Goal: Task Accomplishment & Management: Complete application form

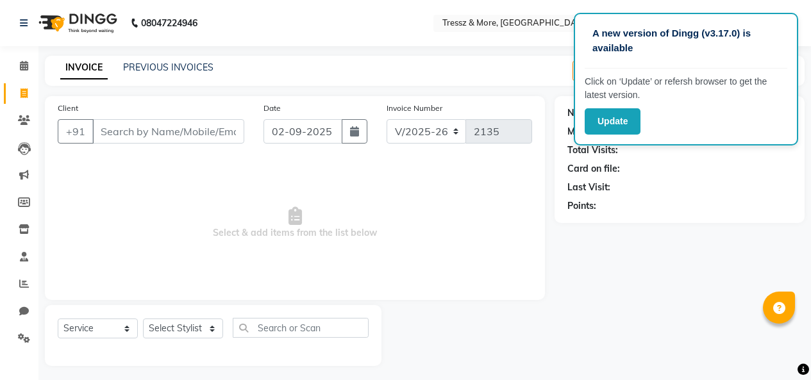
select select "3037"
select select "service"
click at [21, 64] on icon at bounding box center [24, 66] width 8 height 10
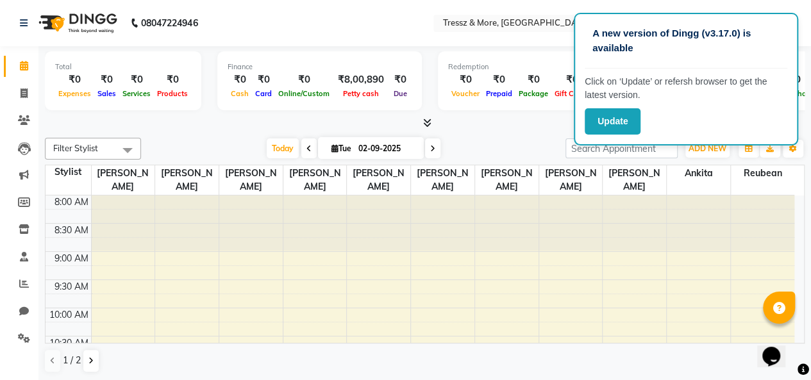
click at [91, 128] on div at bounding box center [425, 123] width 760 height 13
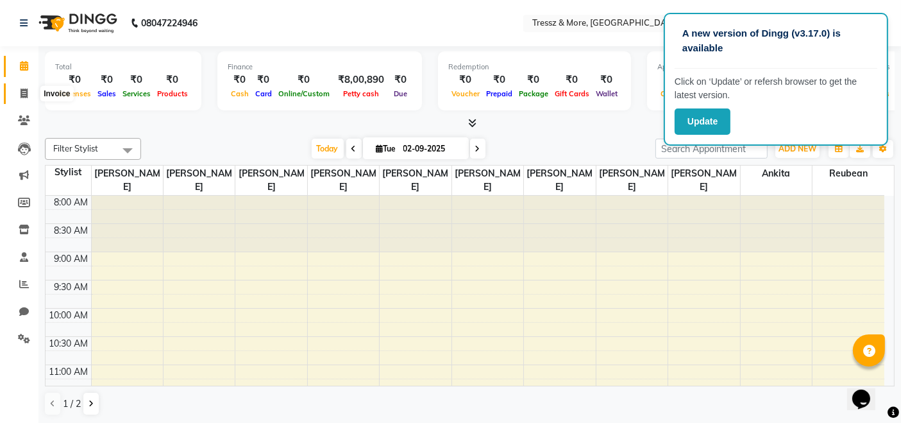
click at [32, 100] on span at bounding box center [24, 94] width 22 height 15
select select "3037"
select select "service"
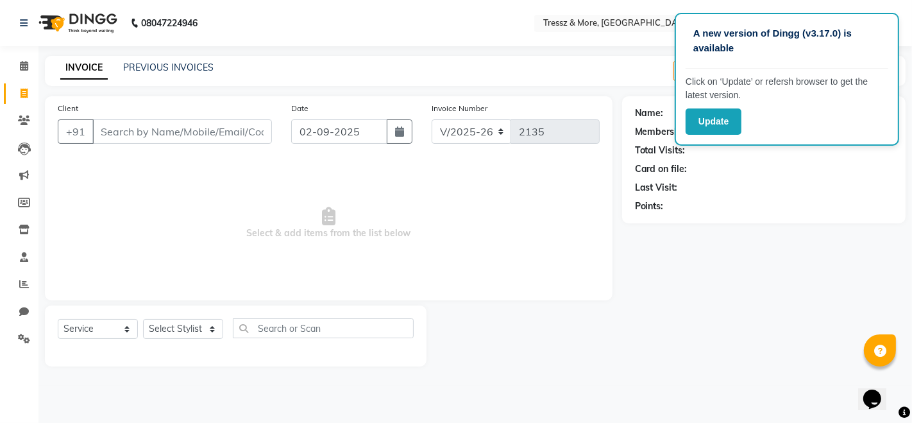
click at [32, 100] on span at bounding box center [24, 94] width 22 height 15
select select "service"
select select "3037"
type input "2135"
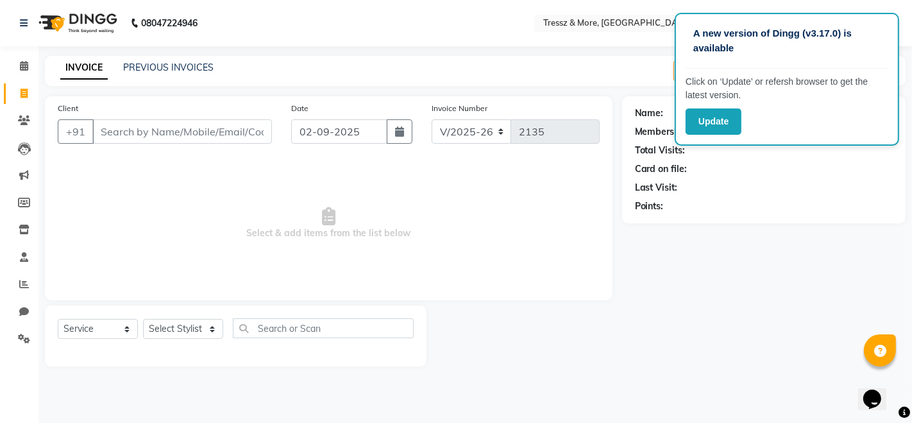
click at [214, 21] on nav "08047224946 Select Location × Tressz & More, Bhakti Park English ENGLISH Españo…" at bounding box center [456, 23] width 912 height 46
click at [17, 68] on span at bounding box center [24, 66] width 22 height 15
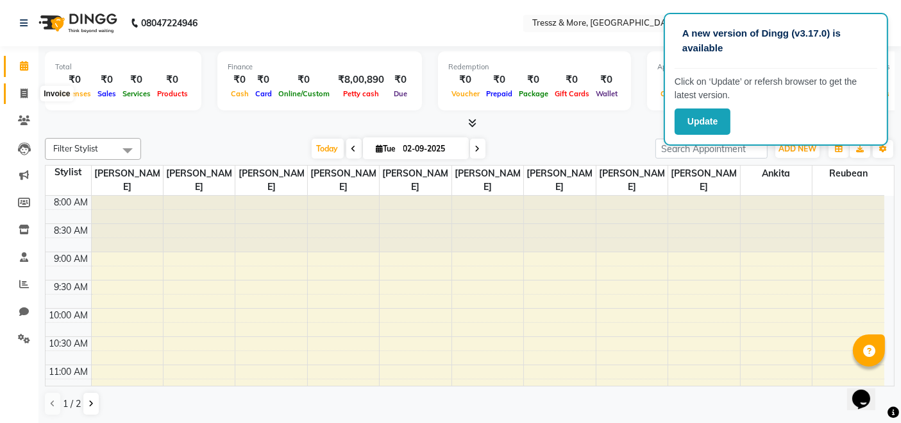
click at [27, 96] on icon at bounding box center [24, 93] width 7 height 10
select select "service"
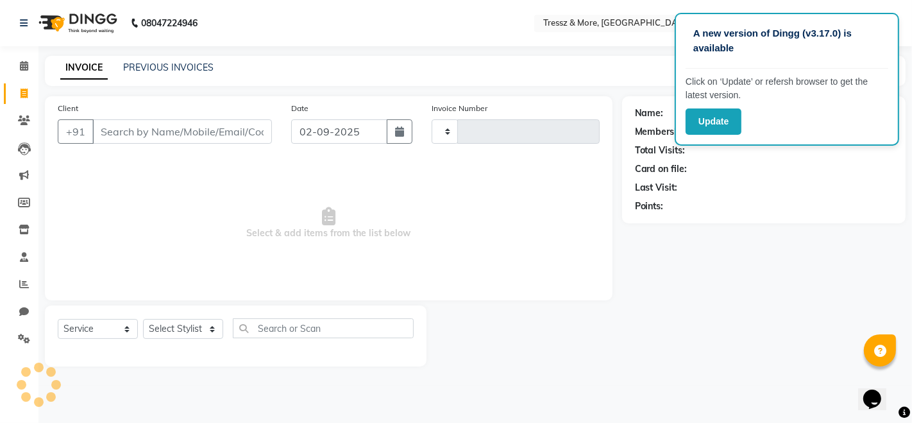
type input "2135"
select select "3037"
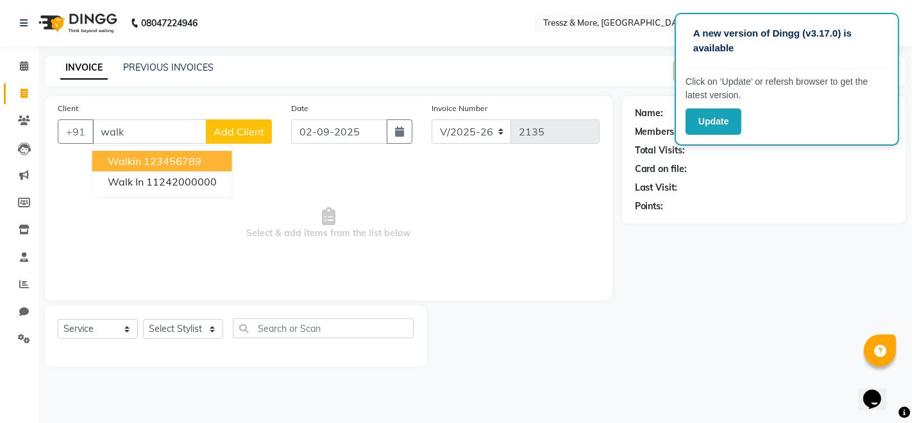
click at [137, 160] on span "walkin" at bounding box center [124, 161] width 33 height 13
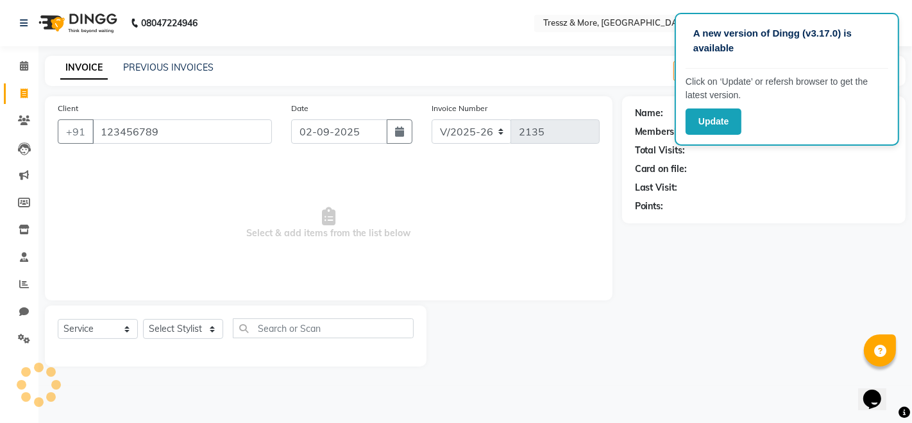
type input "123456789"
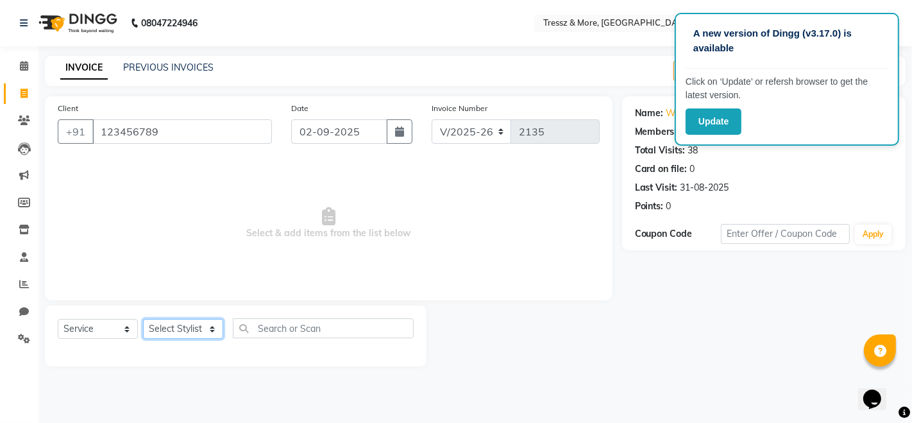
click at [201, 333] on select "Select Stylist [PERSON_NAME] Anas [PERSON_NAME] [PERSON_NAME] [PERSON_NAME] [PE…" at bounding box center [183, 329] width 80 height 20
select select "72133"
click at [143, 319] on select "Select Stylist [PERSON_NAME] Anas [PERSON_NAME] [PERSON_NAME] [PERSON_NAME] [PE…" at bounding box center [183, 329] width 80 height 20
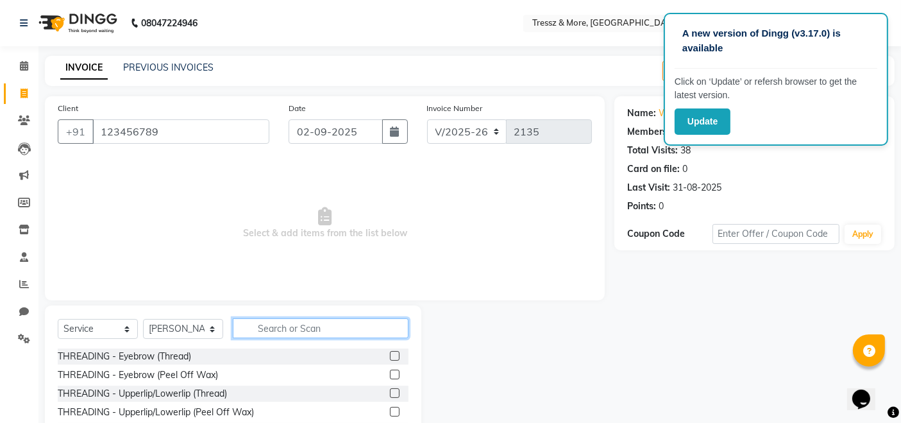
click at [296, 330] on input "text" at bounding box center [321, 328] width 176 height 20
type input "wax"
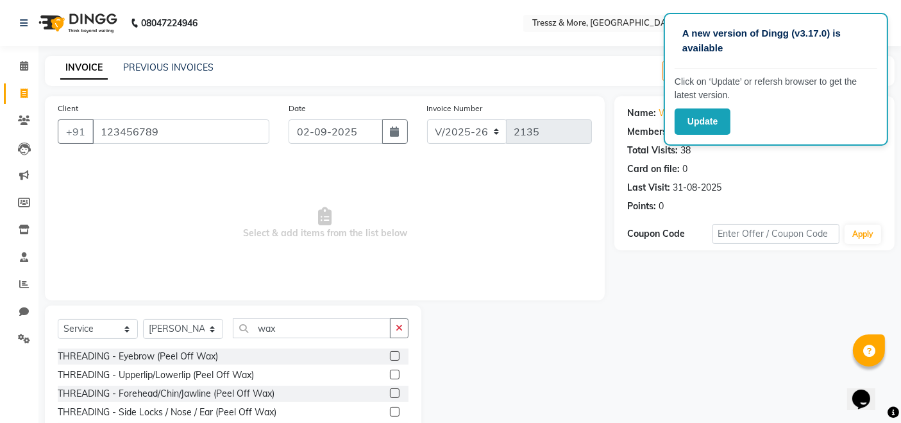
click at [390, 380] on label at bounding box center [395, 412] width 10 height 10
click at [390, 380] on input "checkbox" at bounding box center [394, 412] width 8 height 8
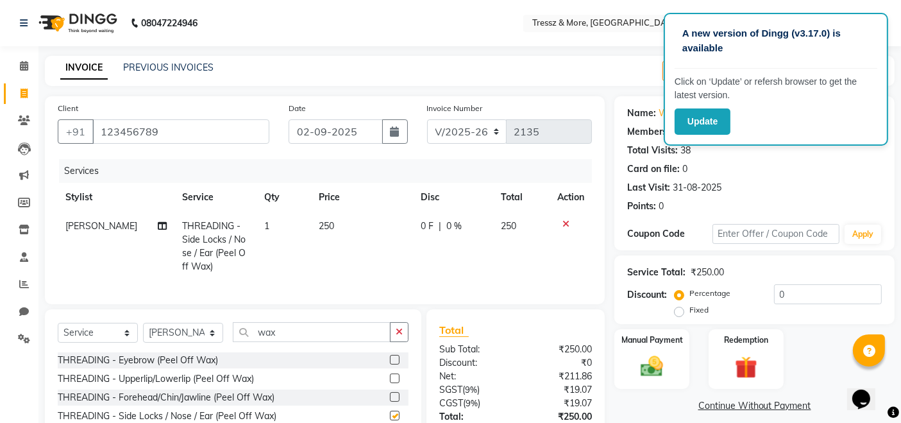
checkbox input "false"
click at [315, 231] on td "250" at bounding box center [362, 246] width 102 height 69
select select "72133"
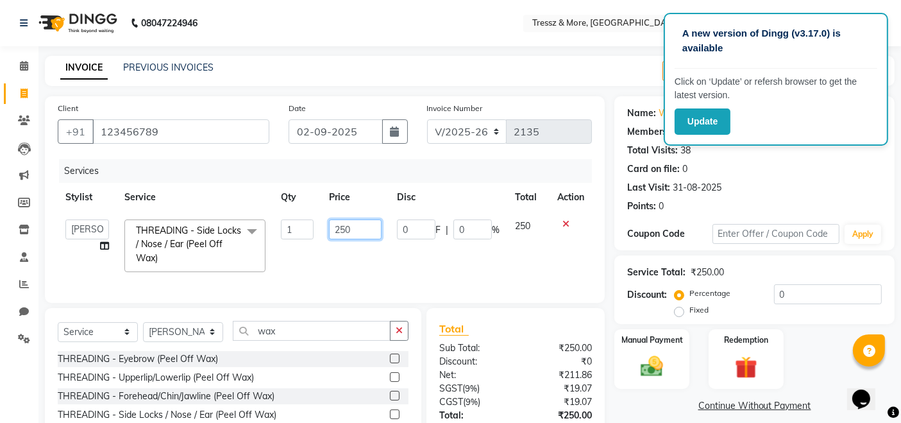
click at [342, 230] on input "250" at bounding box center [355, 229] width 53 height 20
type input "1250"
click at [360, 249] on td "1250" at bounding box center [355, 246] width 68 height 68
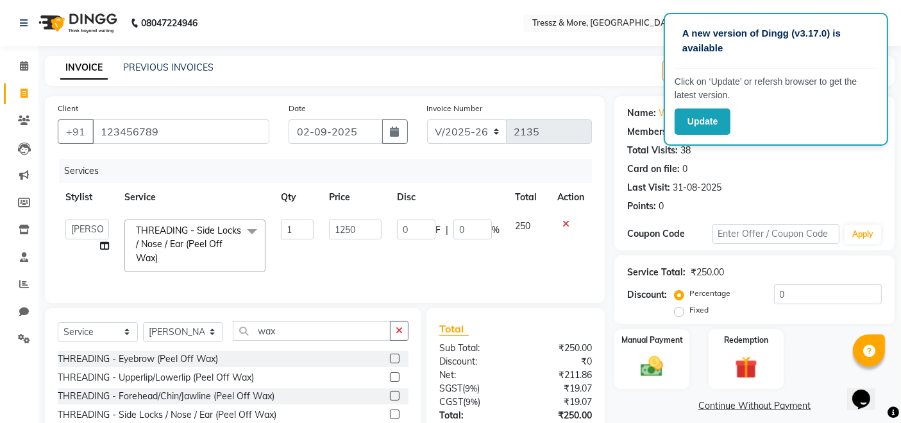
select select "72133"
click at [672, 365] on div "Manual Payment" at bounding box center [652, 359] width 78 height 63
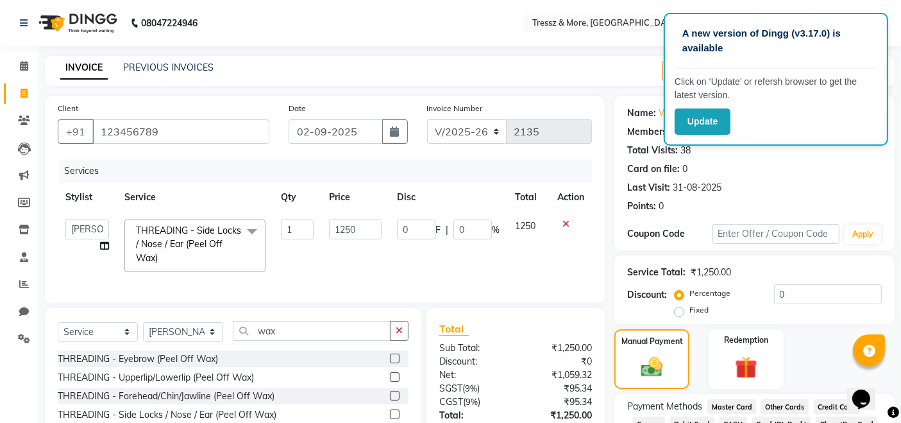
scroll to position [104, 0]
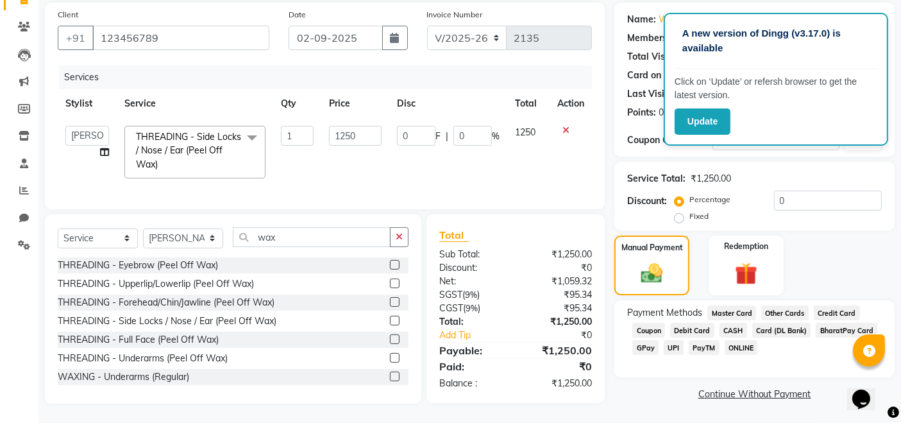
click at [731, 323] on span "CASH" at bounding box center [733, 330] width 28 height 15
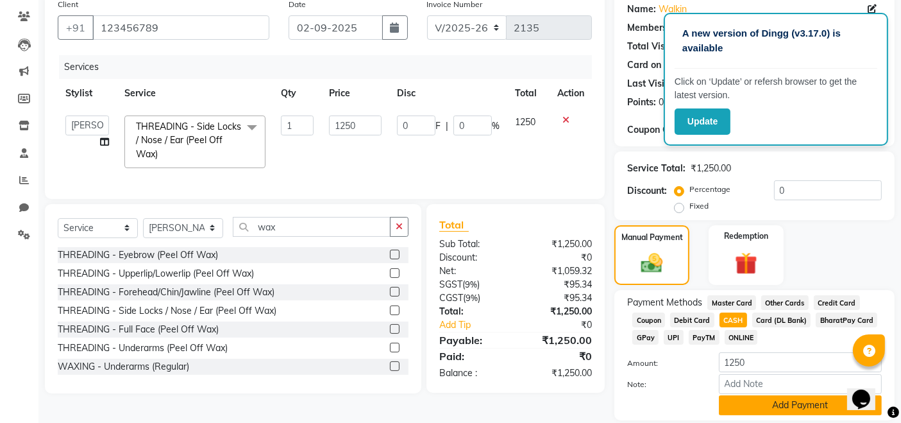
click at [745, 380] on button "Add Payment" at bounding box center [800, 405] width 163 height 20
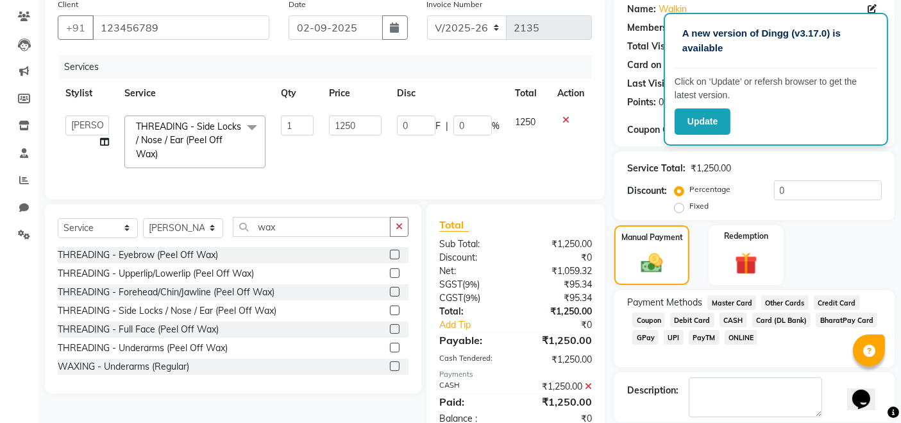
scroll to position [165, 0]
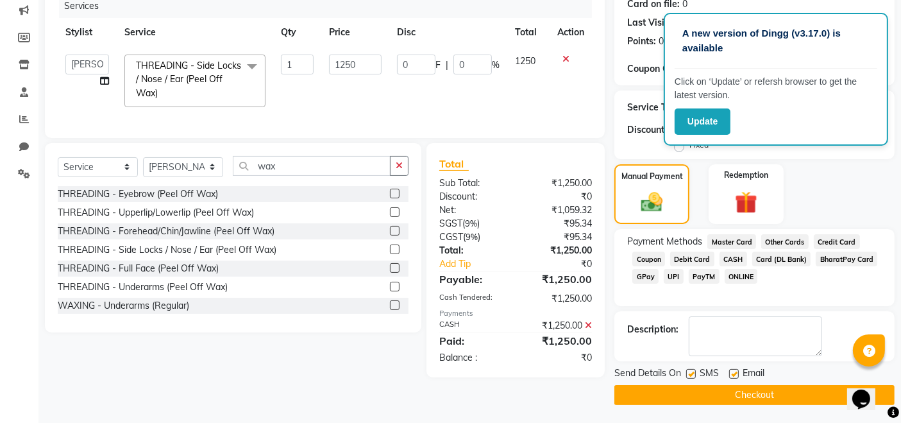
click at [784, 380] on button "Checkout" at bounding box center [754, 395] width 280 height 20
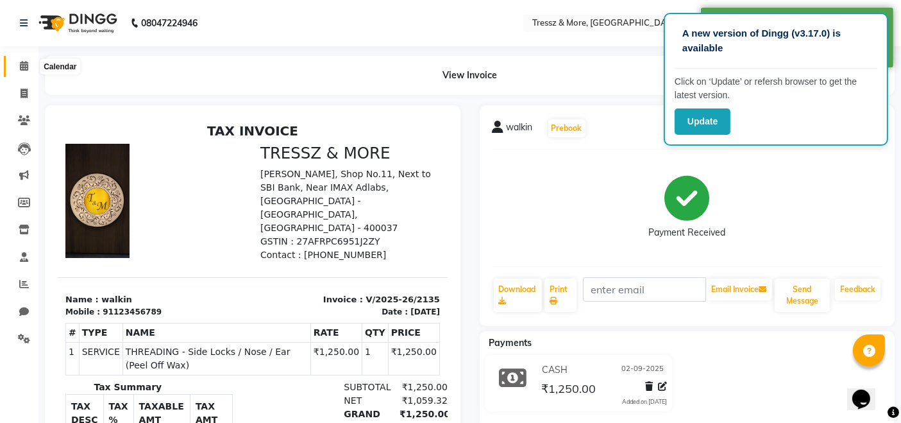
click at [22, 69] on icon at bounding box center [24, 66] width 8 height 10
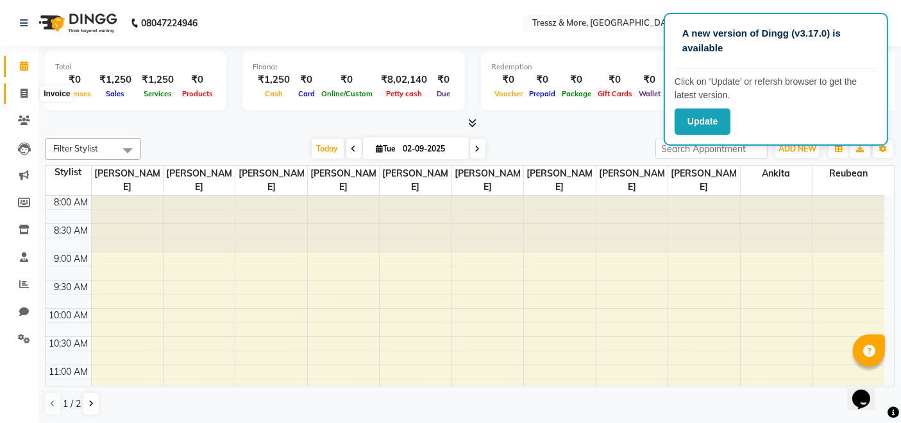
click at [27, 90] on icon at bounding box center [24, 93] width 7 height 10
select select "service"
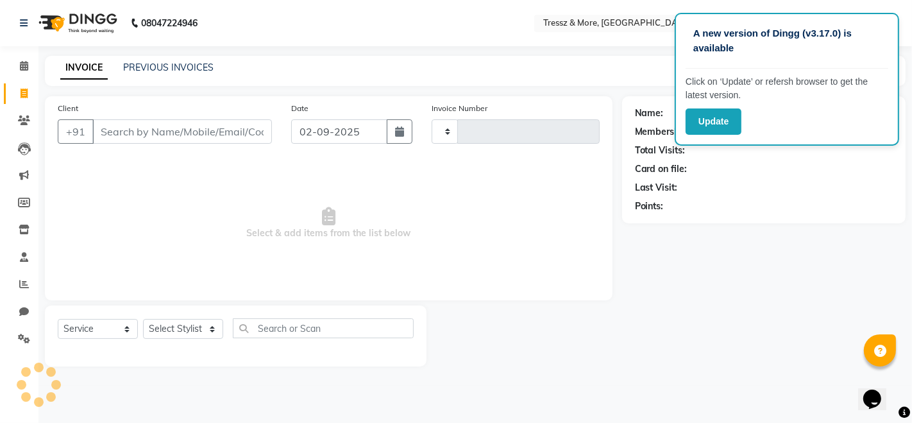
type input "2136"
select select "3037"
click at [24, 69] on icon at bounding box center [24, 66] width 8 height 10
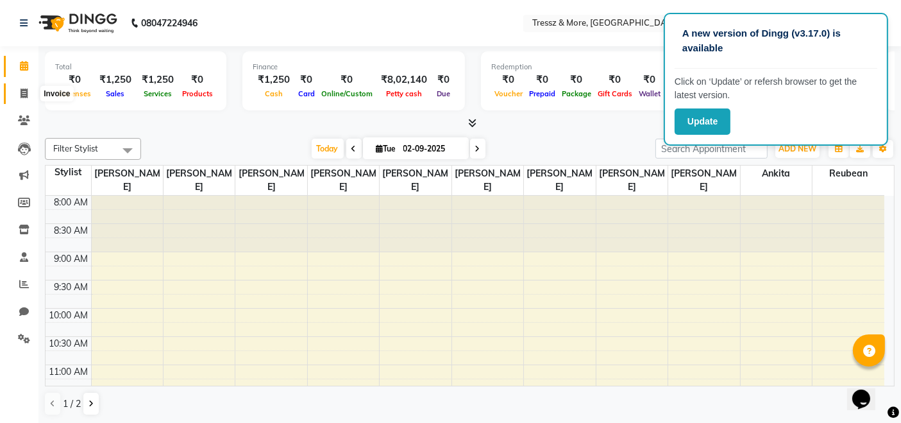
click at [26, 88] on icon at bounding box center [24, 93] width 7 height 10
select select "service"
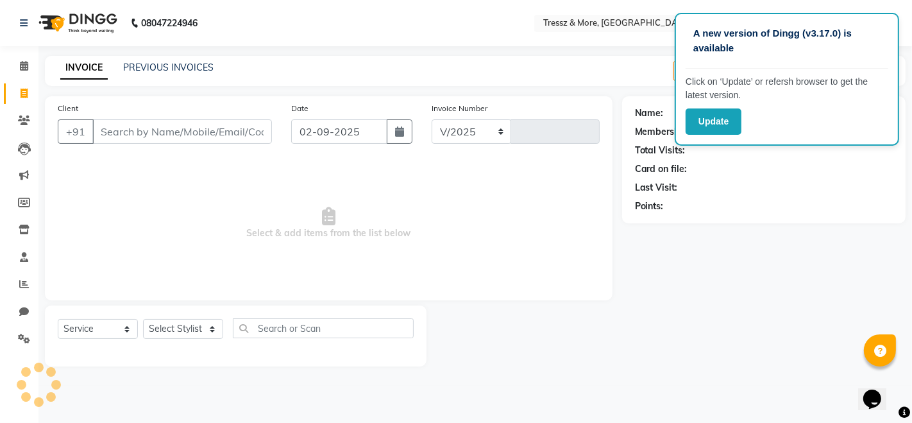
select select "3037"
type input "2136"
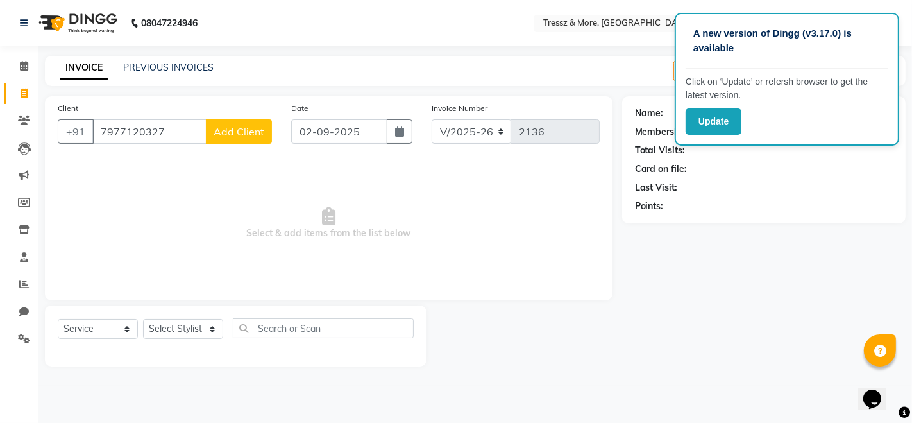
type input "7977120327"
click at [240, 133] on span "Add Client" at bounding box center [239, 131] width 51 height 13
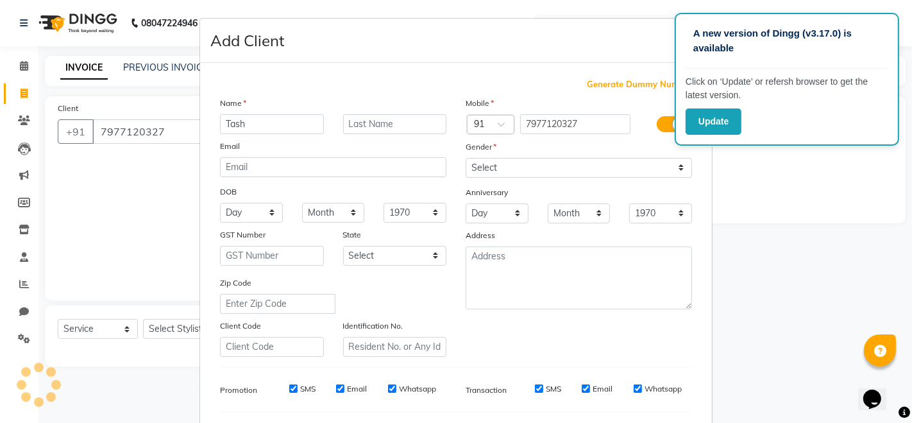
type input "Tash"
click at [360, 123] on input "text" at bounding box center [395, 124] width 104 height 20
type input "Shaikh"
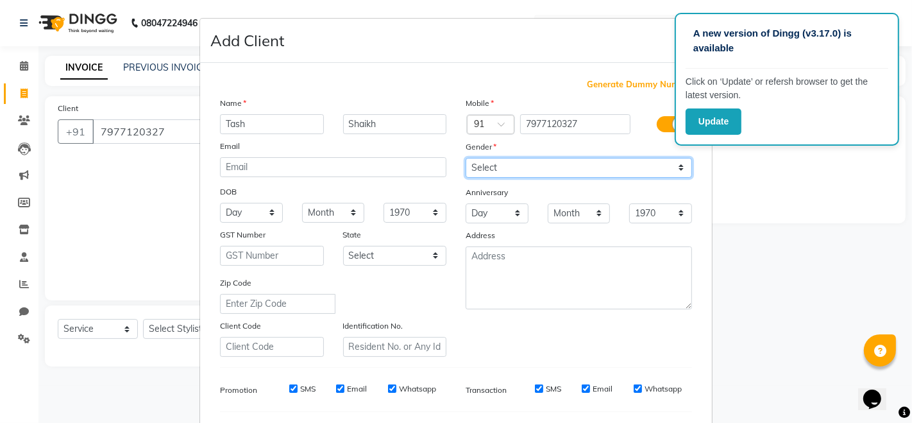
click at [548, 165] on select "Select [DEMOGRAPHIC_DATA] [DEMOGRAPHIC_DATA] Other Prefer Not To Say" at bounding box center [579, 168] width 226 height 20
select select "[DEMOGRAPHIC_DATA]"
click at [466, 158] on select "Select [DEMOGRAPHIC_DATA] [DEMOGRAPHIC_DATA] Other Prefer Not To Say" at bounding box center [579, 168] width 226 height 20
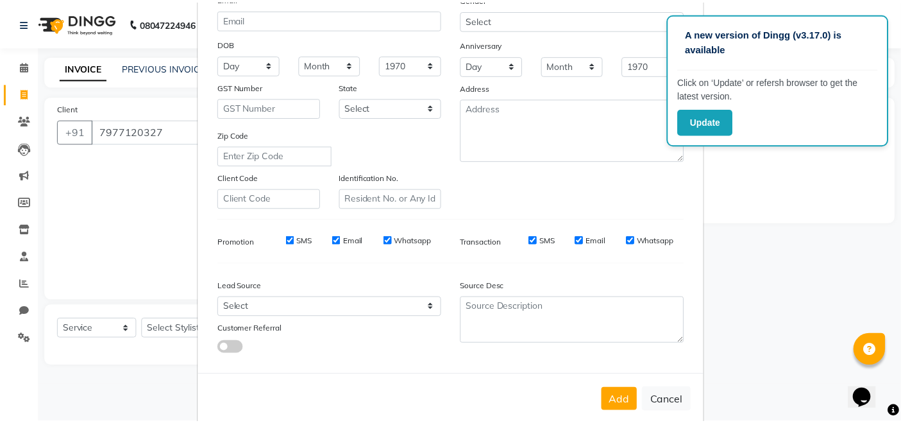
scroll to position [168, 0]
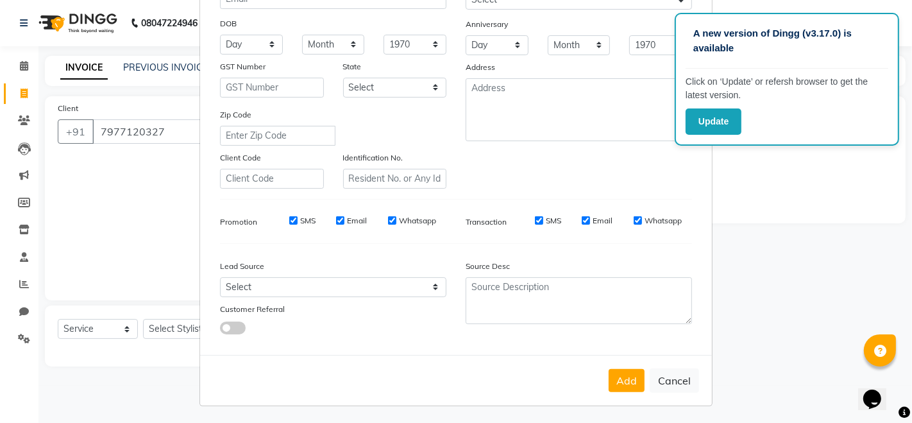
click at [292, 217] on div "SMS" at bounding box center [293, 221] width 44 height 12
click at [338, 221] on input "Email" at bounding box center [340, 220] width 8 height 8
checkbox input "false"
click at [289, 216] on input "SMS" at bounding box center [293, 220] width 8 height 8
checkbox input "false"
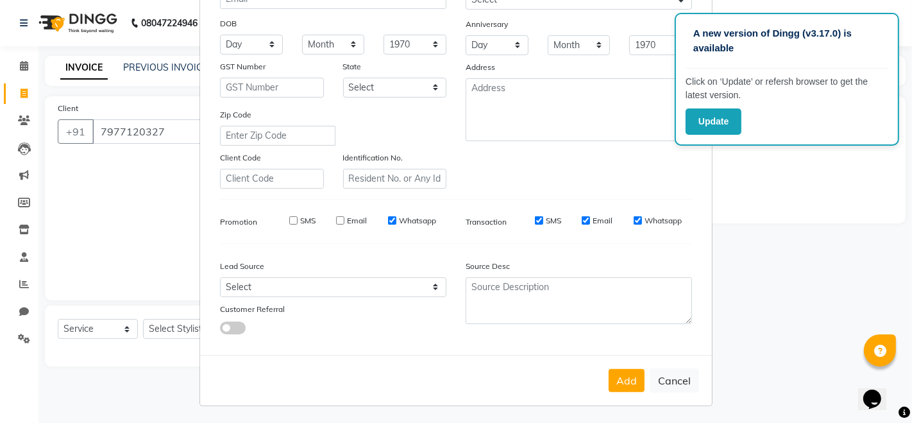
click at [389, 217] on input "Whatsapp" at bounding box center [392, 220] width 8 height 8
checkbox input "false"
click at [619, 371] on button "Add" at bounding box center [627, 380] width 36 height 23
select select
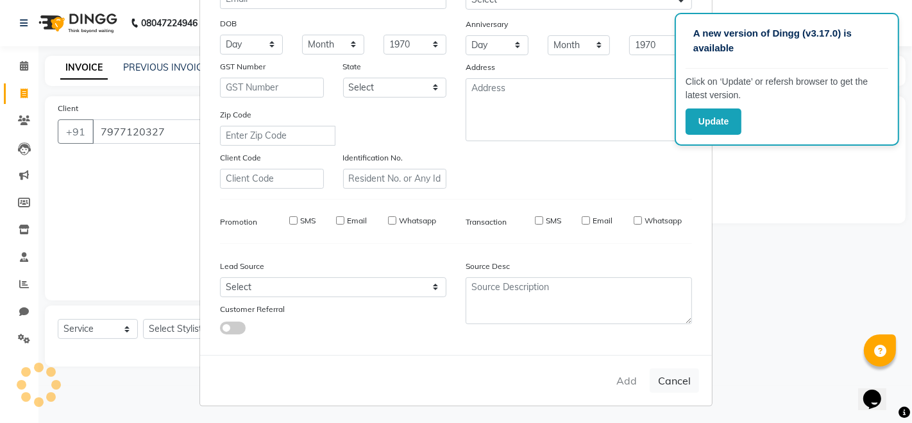
select select
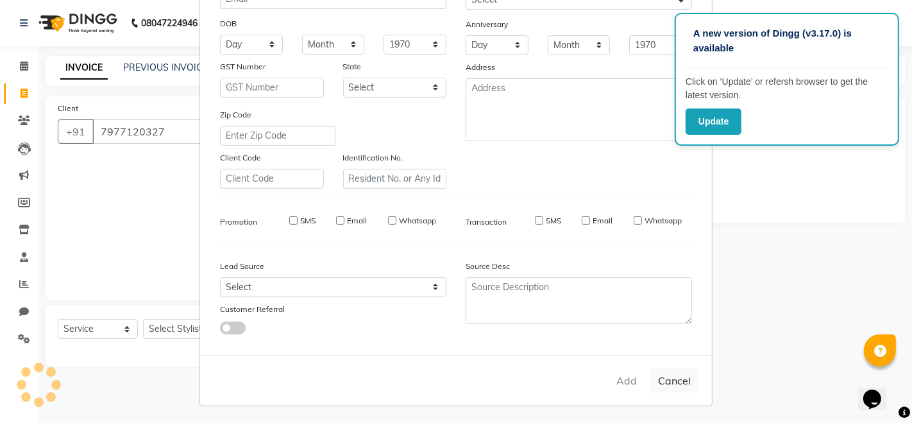
checkbox input "false"
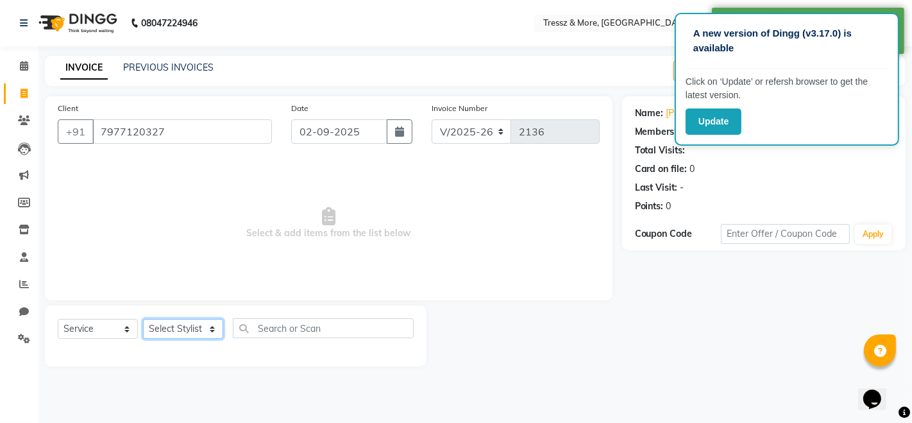
click at [197, 321] on select "Select Stylist [PERSON_NAME] Anas [PERSON_NAME] [PERSON_NAME] [PERSON_NAME] [PE…" at bounding box center [183, 329] width 80 height 20
select select "72133"
click at [143, 319] on select "Select Stylist [PERSON_NAME] Anas [PERSON_NAME] [PERSON_NAME] [PERSON_NAME] [PE…" at bounding box center [183, 329] width 80 height 20
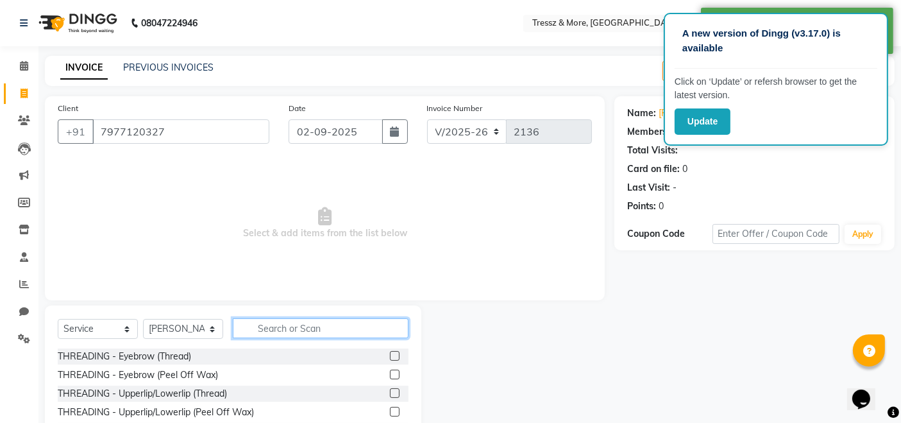
click at [289, 333] on input "text" at bounding box center [321, 328] width 176 height 20
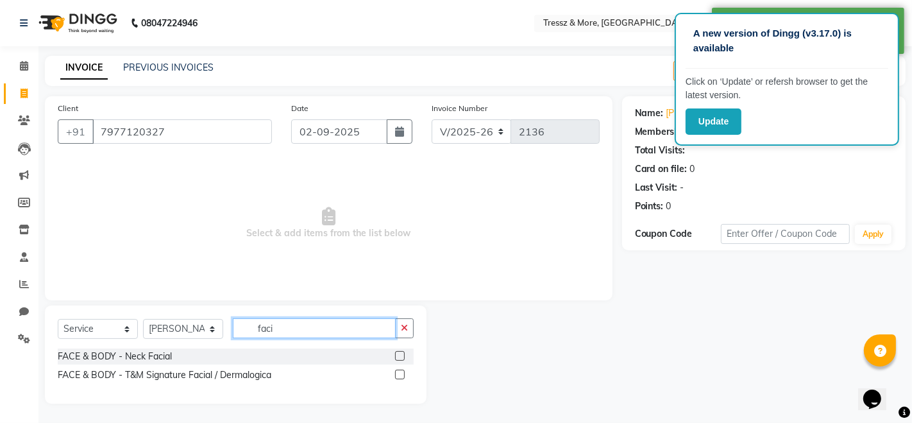
type input "faci"
click at [401, 357] on label at bounding box center [400, 356] width 10 height 10
click at [401, 357] on input "checkbox" at bounding box center [399, 356] width 8 height 8
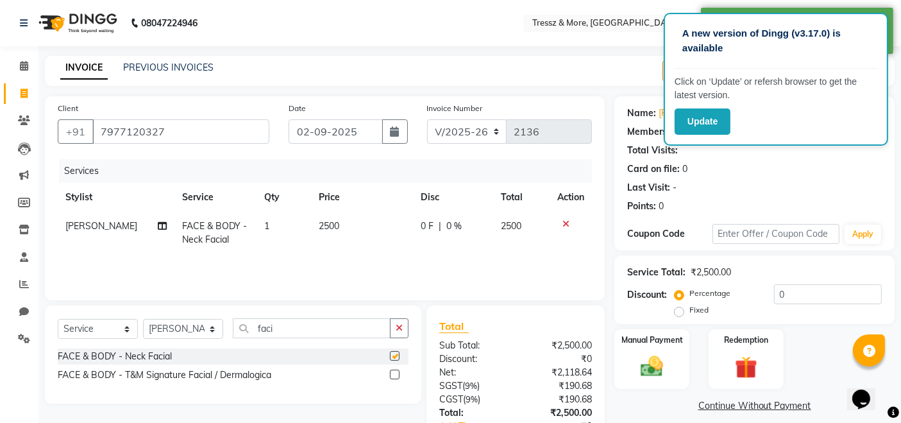
checkbox input "false"
click at [357, 226] on td "2500" at bounding box center [362, 233] width 102 height 42
select select "72133"
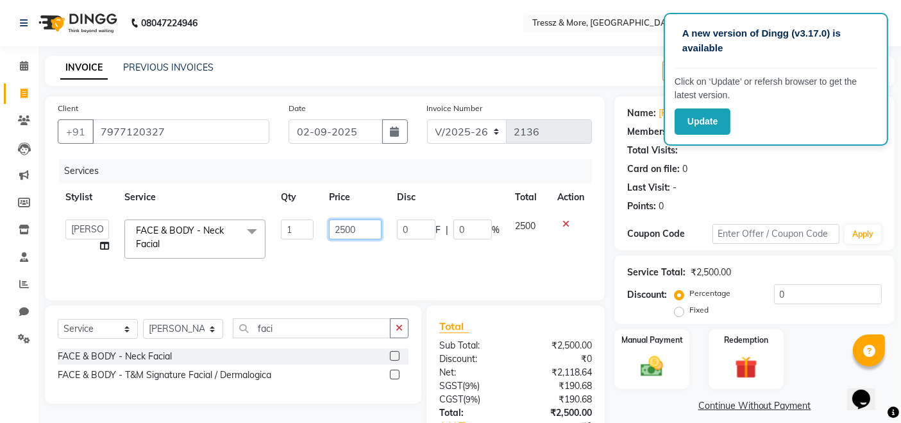
click at [357, 231] on input "2500" at bounding box center [355, 229] width 53 height 20
type input "4000"
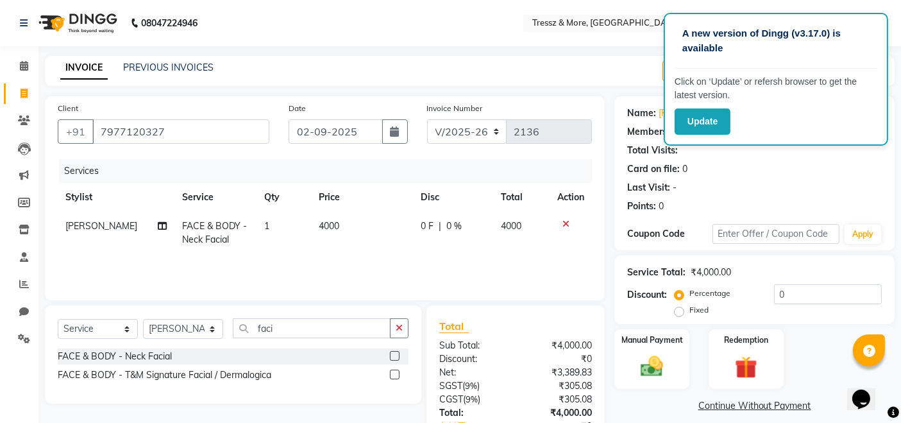
click at [355, 261] on div "Services Stylist Service Qty Price Disc Total Action [PERSON_NAME] FACE & BODY …" at bounding box center [325, 223] width 534 height 128
click at [659, 349] on div "Manual Payment" at bounding box center [652, 359] width 78 height 63
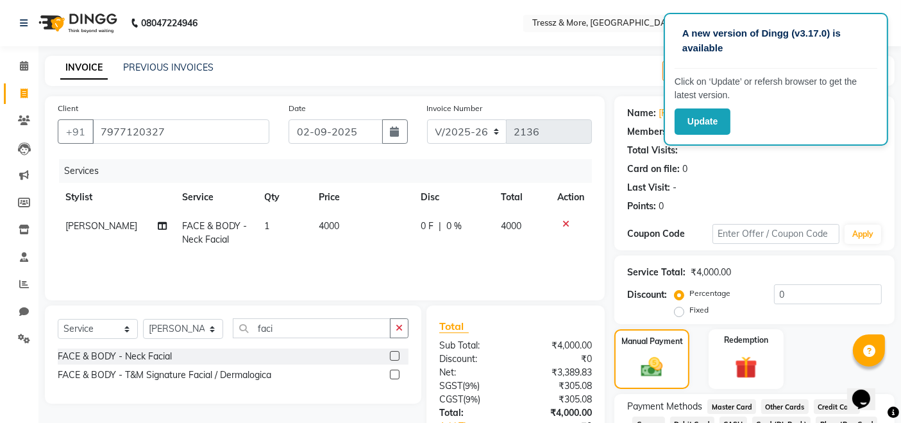
scroll to position [93, 0]
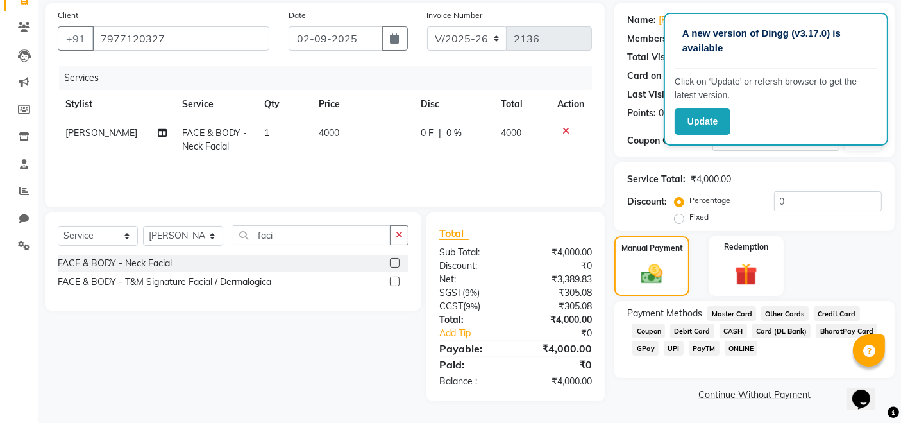
click at [726, 330] on span "CASH" at bounding box center [733, 330] width 28 height 15
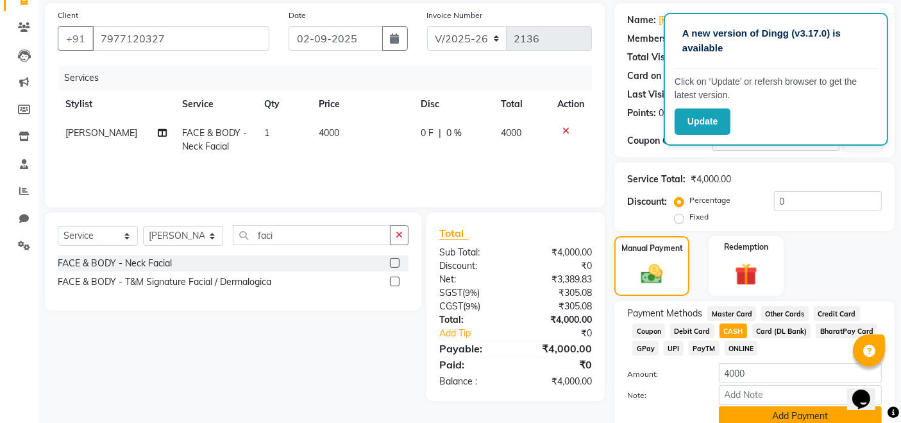
click at [766, 380] on button "Add Payment" at bounding box center [800, 416] width 163 height 20
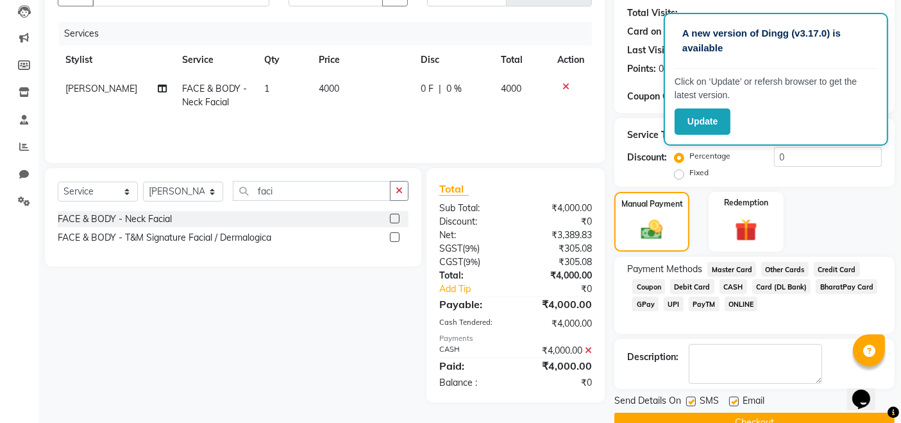
scroll to position [165, 0]
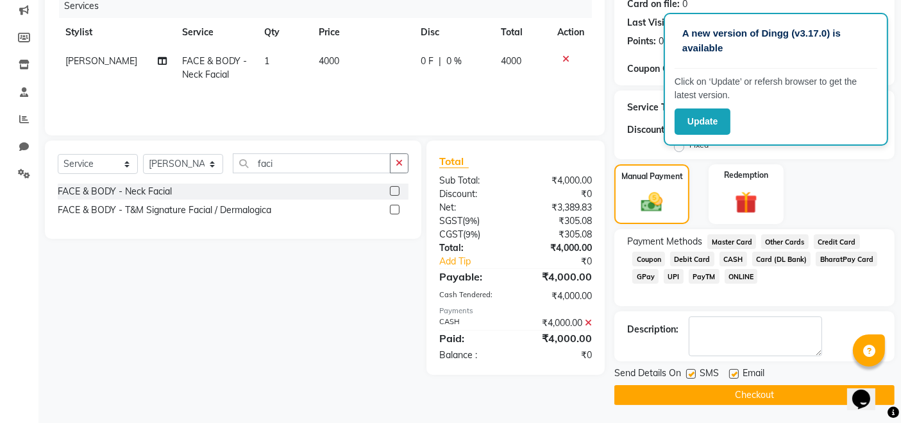
click at [740, 380] on button "Checkout" at bounding box center [754, 395] width 280 height 20
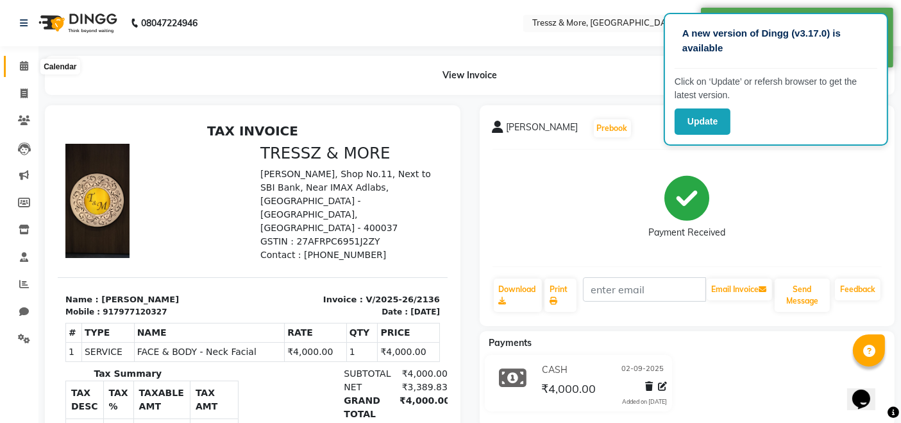
click at [24, 62] on icon at bounding box center [24, 66] width 8 height 10
